Goal: Navigation & Orientation: Find specific page/section

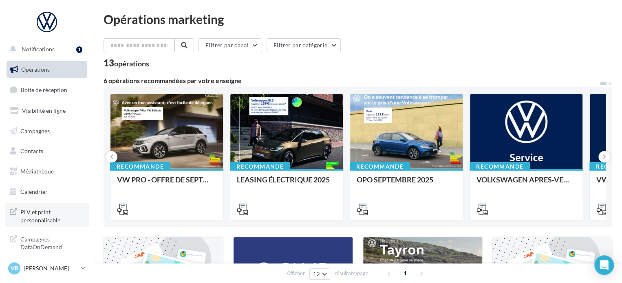
click at [40, 220] on span "PLV et print personnalisable" at bounding box center [52, 216] width 64 height 18
click at [45, 273] on div "VB Victoire BERDRIN vw-vibe-28630" at bounding box center [43, 268] width 70 height 12
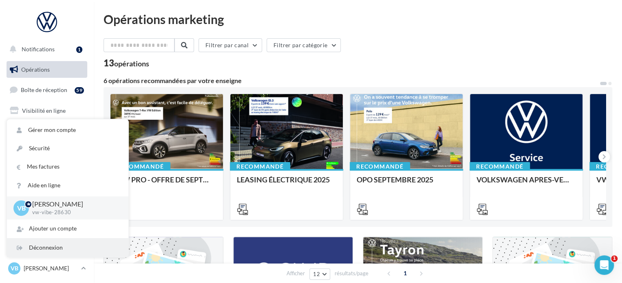
click at [37, 246] on div "Déconnexion" at bounding box center [67, 248] width 121 height 18
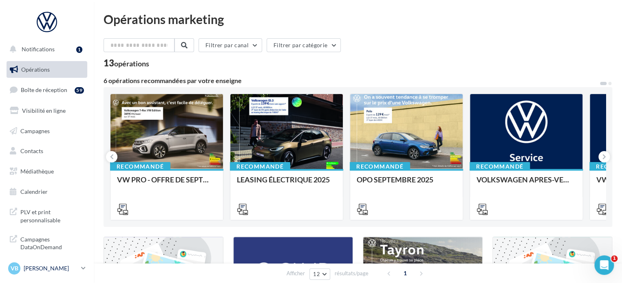
click at [51, 269] on p "[PERSON_NAME]" at bounding box center [51, 268] width 54 height 8
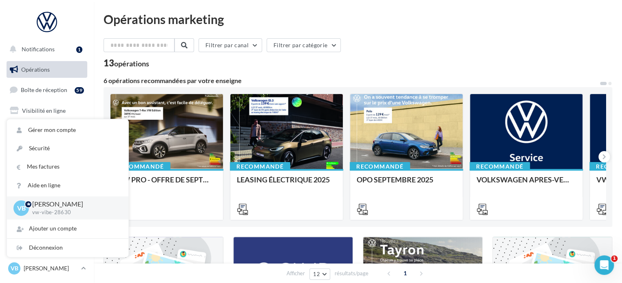
click at [381, 5] on div "Opérations marketing Filtrer par canal Filtrer par catégorie 13 opérations 6 op…" at bounding box center [358, 277] width 528 height 554
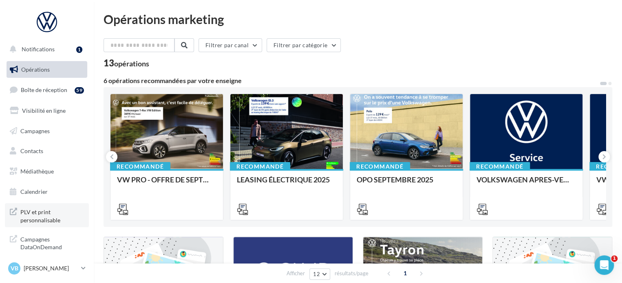
click at [50, 221] on span "PLV et print personnalisable" at bounding box center [52, 216] width 64 height 18
